Goal: Register for event/course

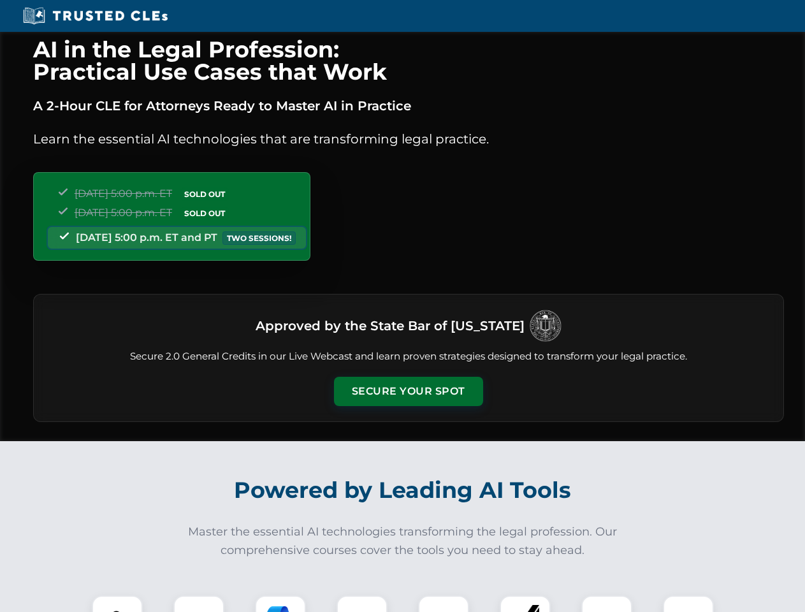
click at [408, 391] on button "Secure Your Spot" at bounding box center [408, 391] width 149 height 29
click at [117, 603] on img at bounding box center [117, 620] width 37 height 37
